Goal: Task Accomplishment & Management: Complete application form

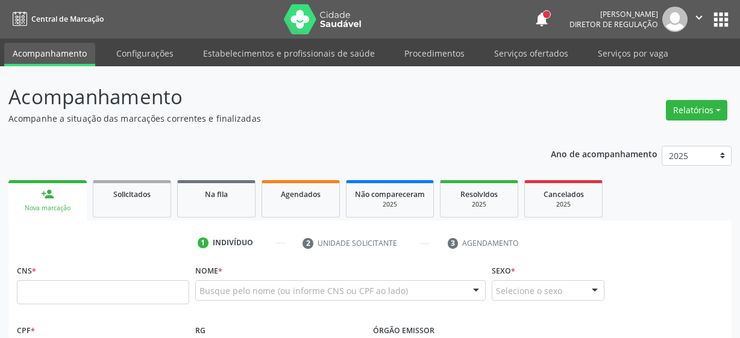
scroll to position [54, 0]
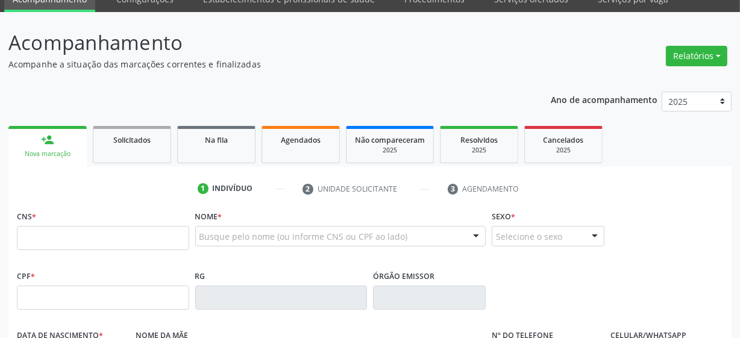
click at [45, 234] on input "text" at bounding box center [103, 238] width 172 height 24
type input "705 0018 1616 3754"
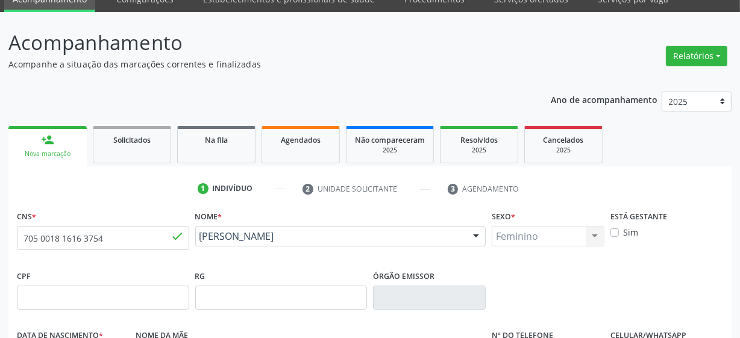
type input "[DATE]"
type input "[PERSON_NAME]"
type input "[PHONE_NUMBER]"
type input "1327"
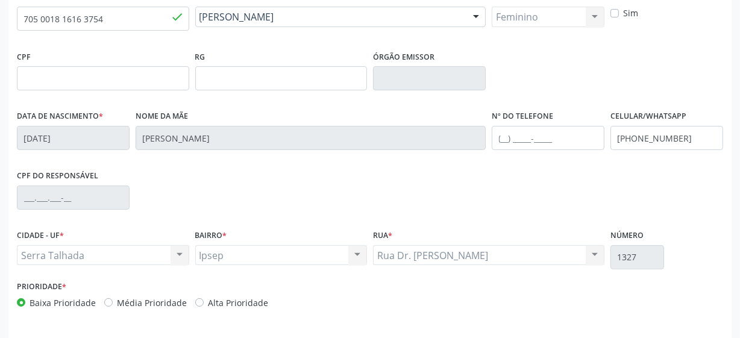
scroll to position [219, 0]
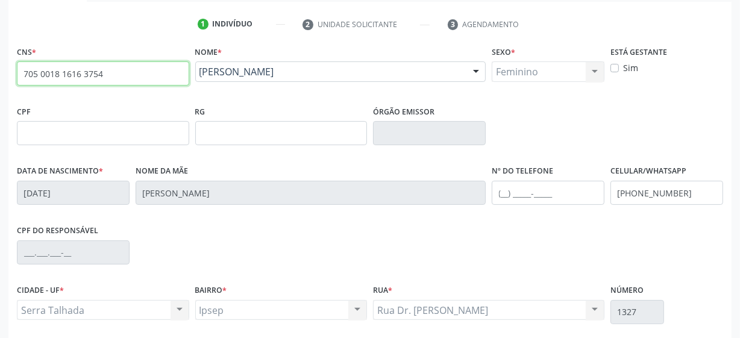
click at [95, 73] on input "705 0018 1616 3754" at bounding box center [103, 73] width 172 height 24
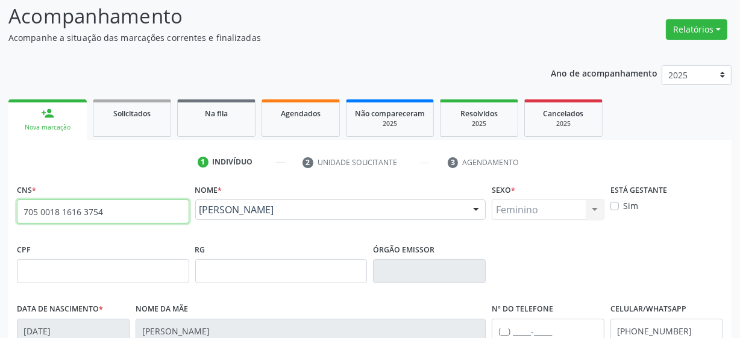
scroll to position [0, 0]
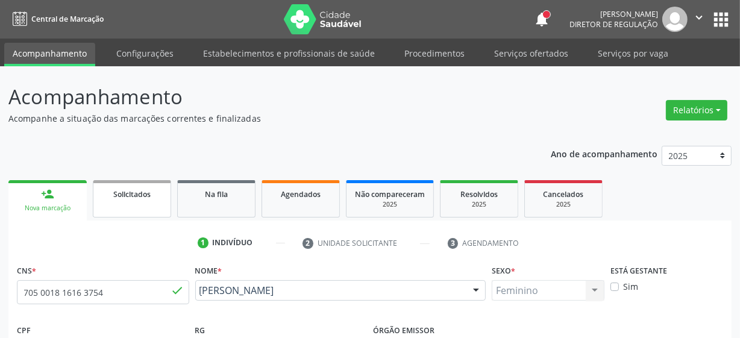
click at [144, 189] on span "Solicitados" at bounding box center [131, 194] width 37 height 10
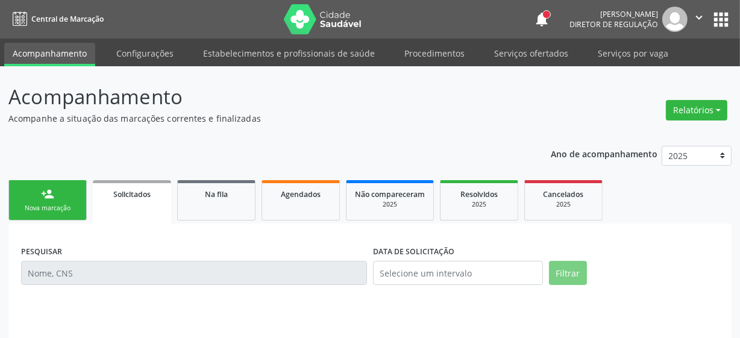
click at [63, 195] on link "person_add Nova marcação" at bounding box center [47, 200] width 78 height 40
click at [39, 199] on link "person_add Nova marcação" at bounding box center [47, 200] width 78 height 40
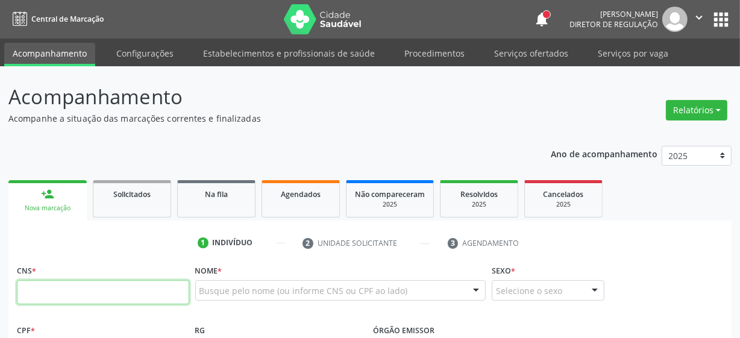
click at [78, 283] on input "text" at bounding box center [103, 292] width 172 height 24
type input "700 5043 6055 7752"
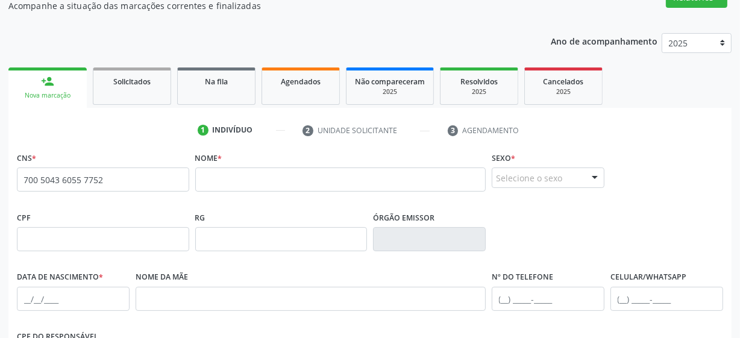
scroll to position [164, 0]
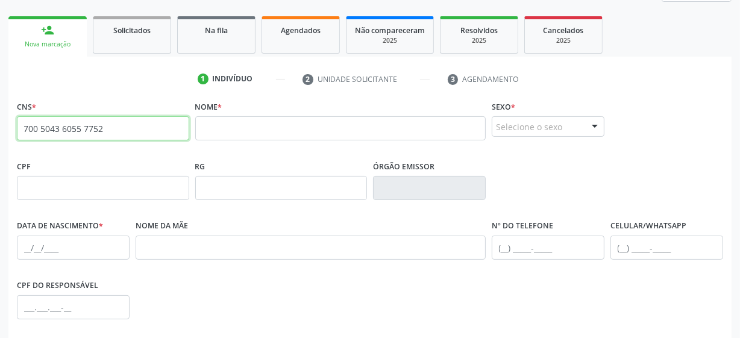
click at [76, 130] on input "700 5043 6055 7752" at bounding box center [103, 128] width 172 height 24
